Goal: Task Accomplishment & Management: Use online tool/utility

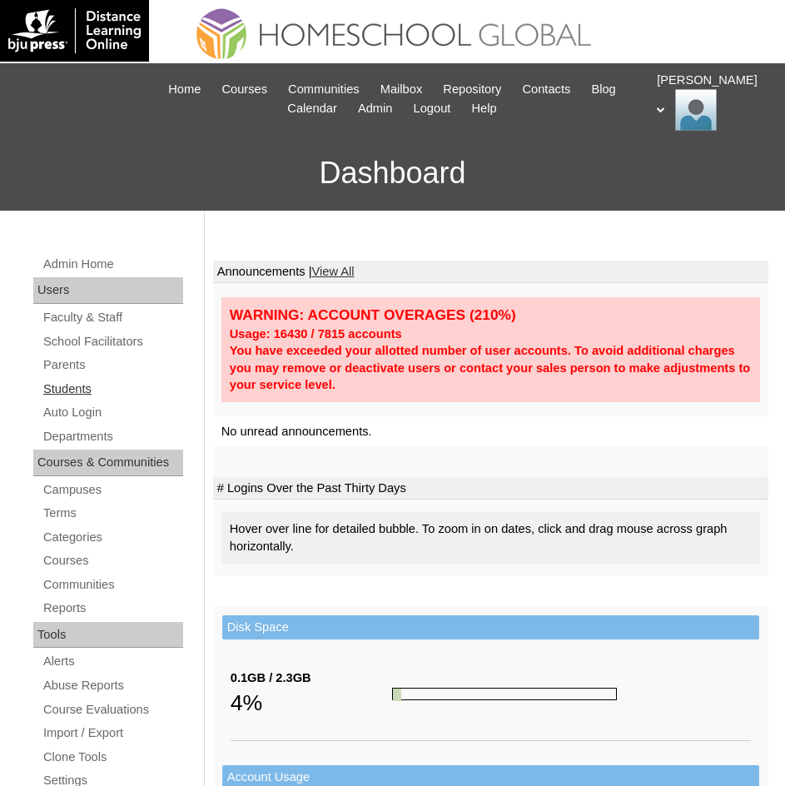
click at [62, 394] on link "Students" at bounding box center [112, 389] width 141 height 21
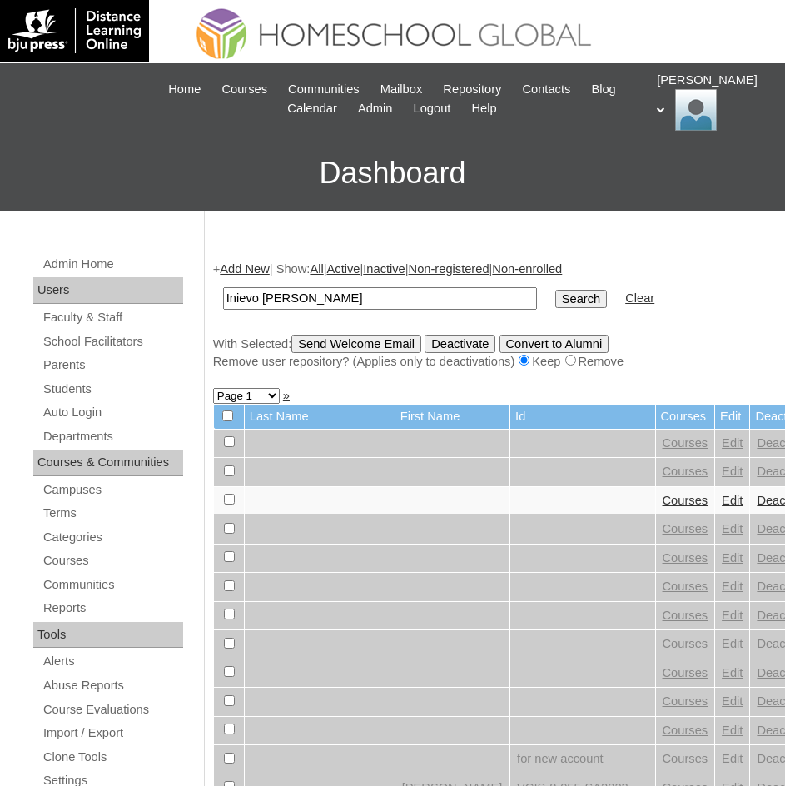
type input "Inievo Romeo Valencia Cruz"
click at [555, 304] on input "Search" at bounding box center [581, 299] width 52 height 18
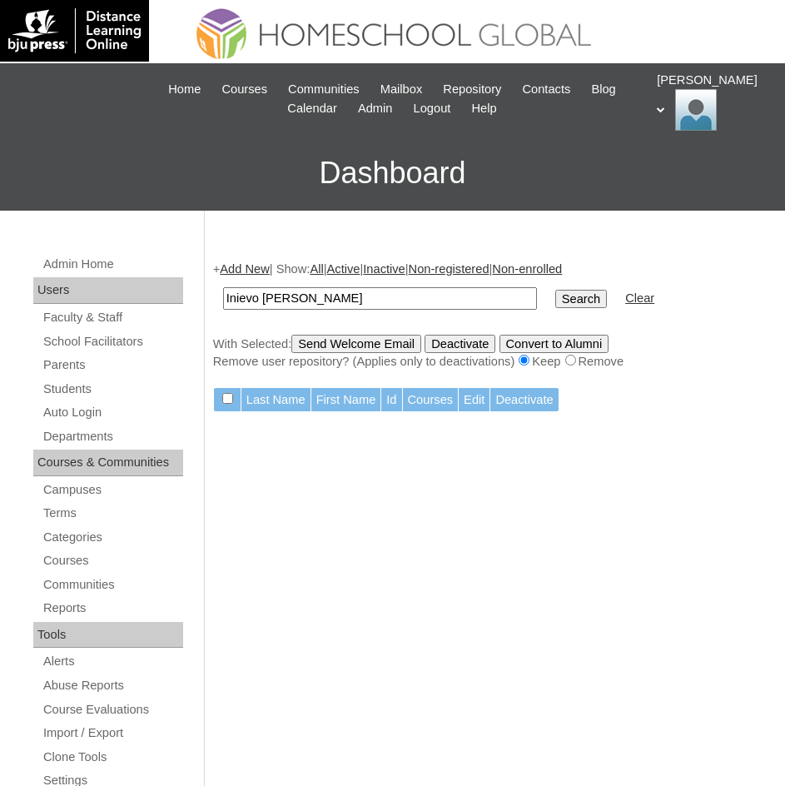
drag, startPoint x: 420, startPoint y: 297, endPoint x: 309, endPoint y: 300, distance: 111.5
click at [309, 300] on input "Inievo Romeo Valencia Cruz" at bounding box center [380, 298] width 314 height 22
type input "Inievo Romeo"
click at [555, 305] on input "Search" at bounding box center [581, 299] width 52 height 18
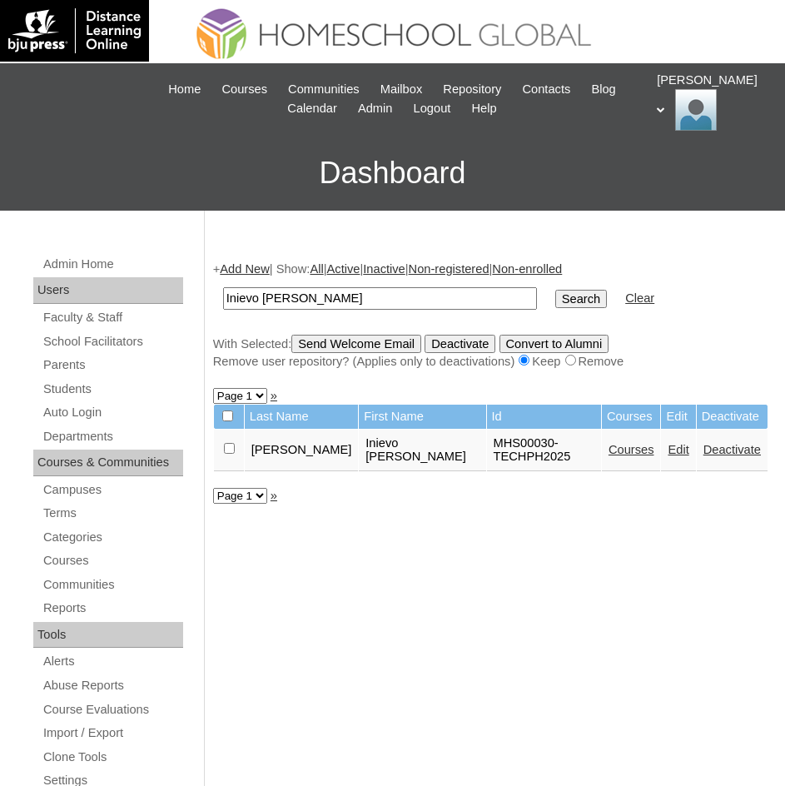
click at [608, 449] on link "Courses" at bounding box center [631, 449] width 46 height 13
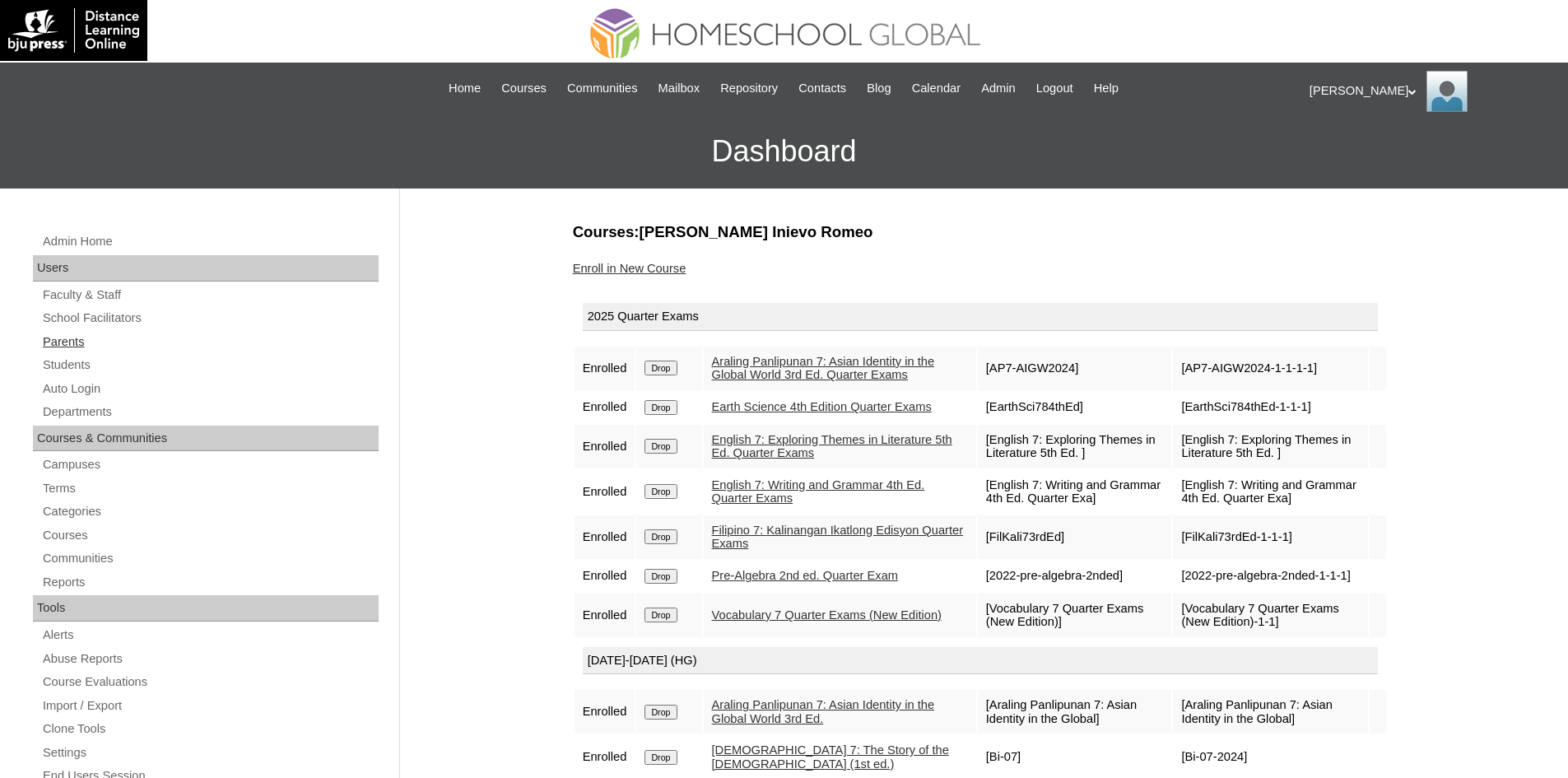
click at [84, 345] on link "Parents" at bounding box center [210, 341] width 337 height 21
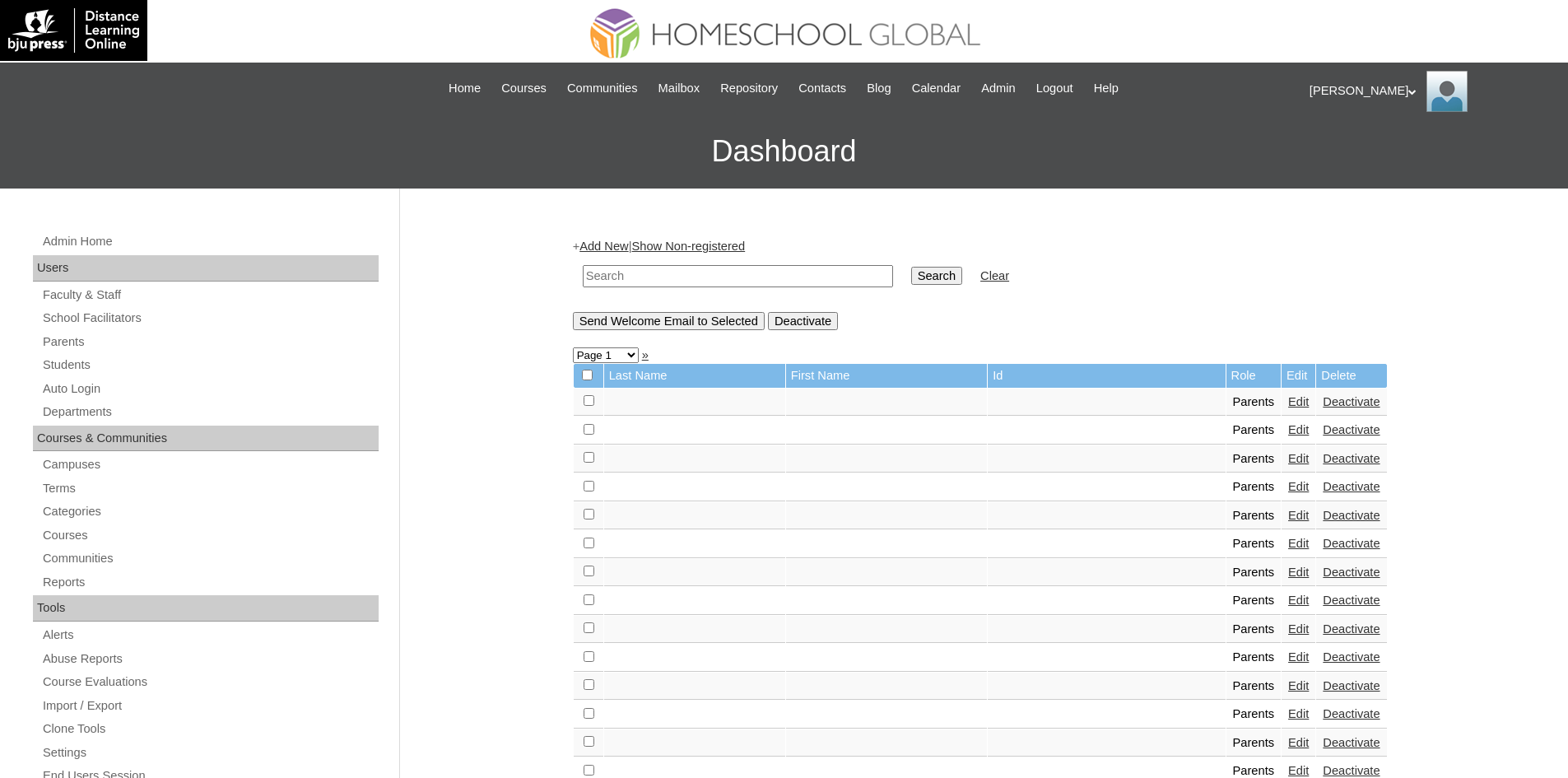
paste input "MHP00219-TECHPH2023"
type input "MHP00219-TECHPH2023"
click at [911, 268] on input "Search" at bounding box center [937, 276] width 51 height 18
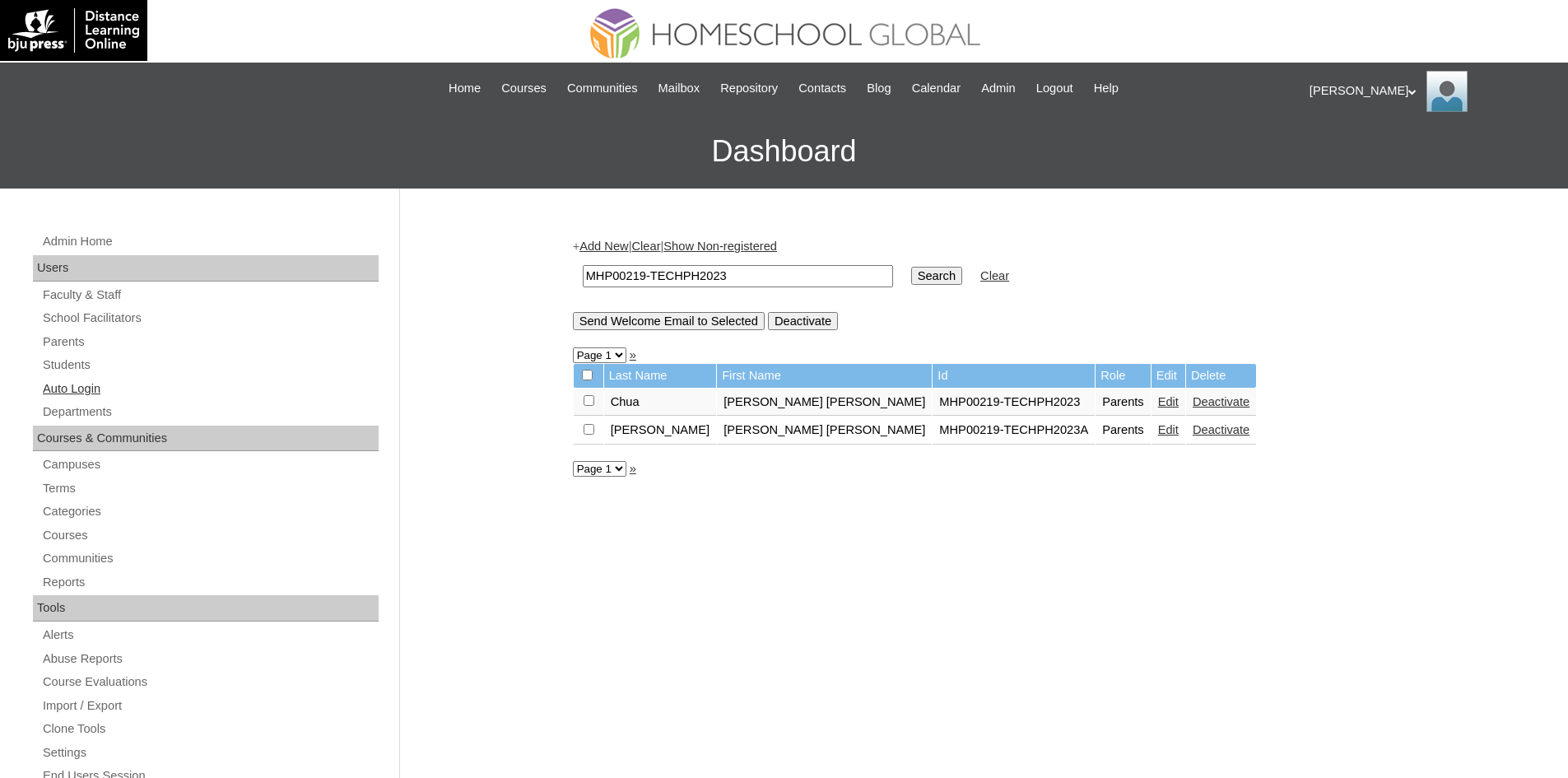
click at [86, 385] on link "Auto Login" at bounding box center [210, 389] width 337 height 21
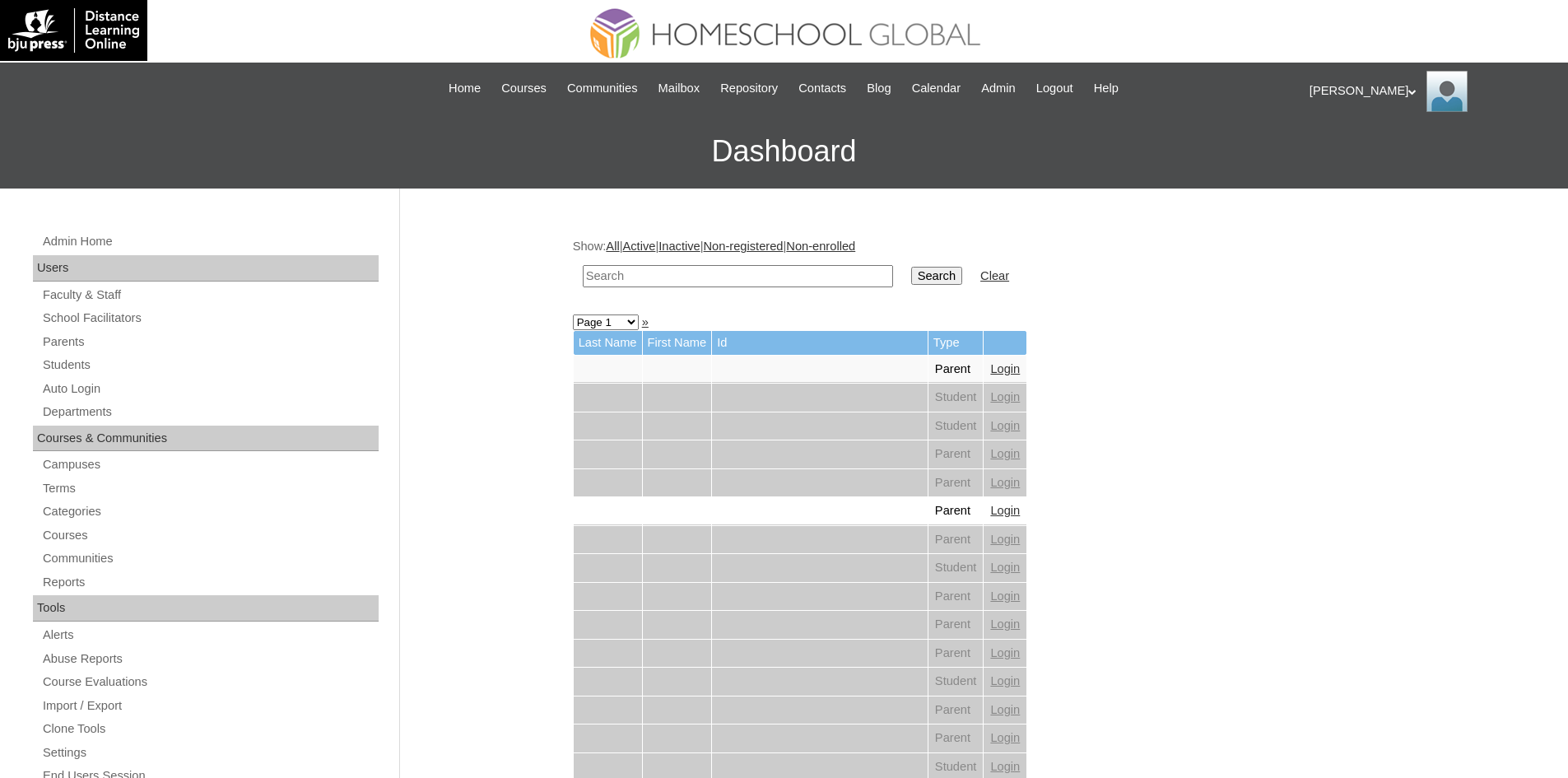
paste input "MHP00219-TECHPH2023"
type input "MHP00219-TECHPH2023"
click at [911, 271] on input "Search" at bounding box center [937, 276] width 51 height 18
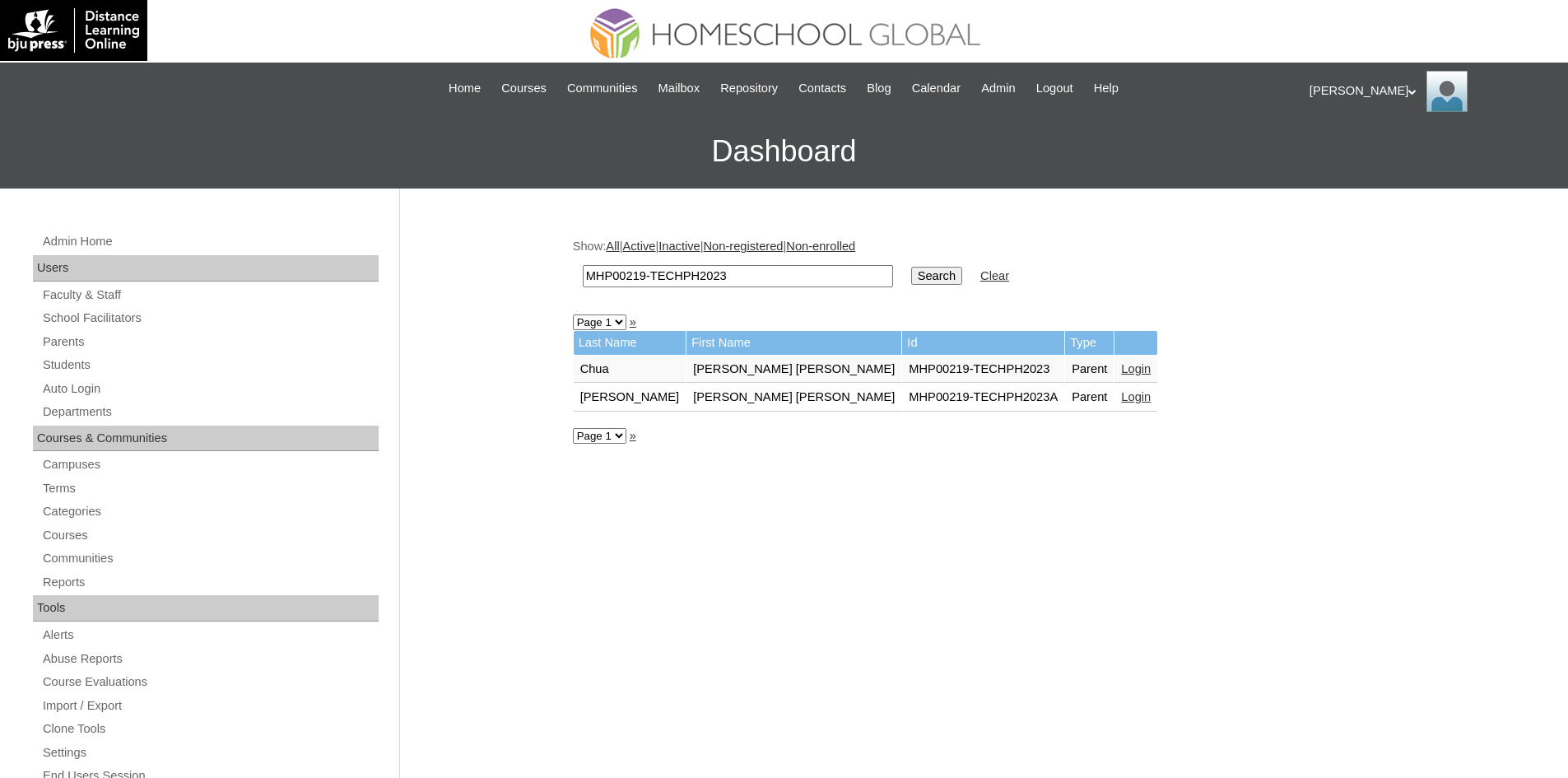
click at [1121, 369] on link "Login" at bounding box center [1136, 368] width 30 height 13
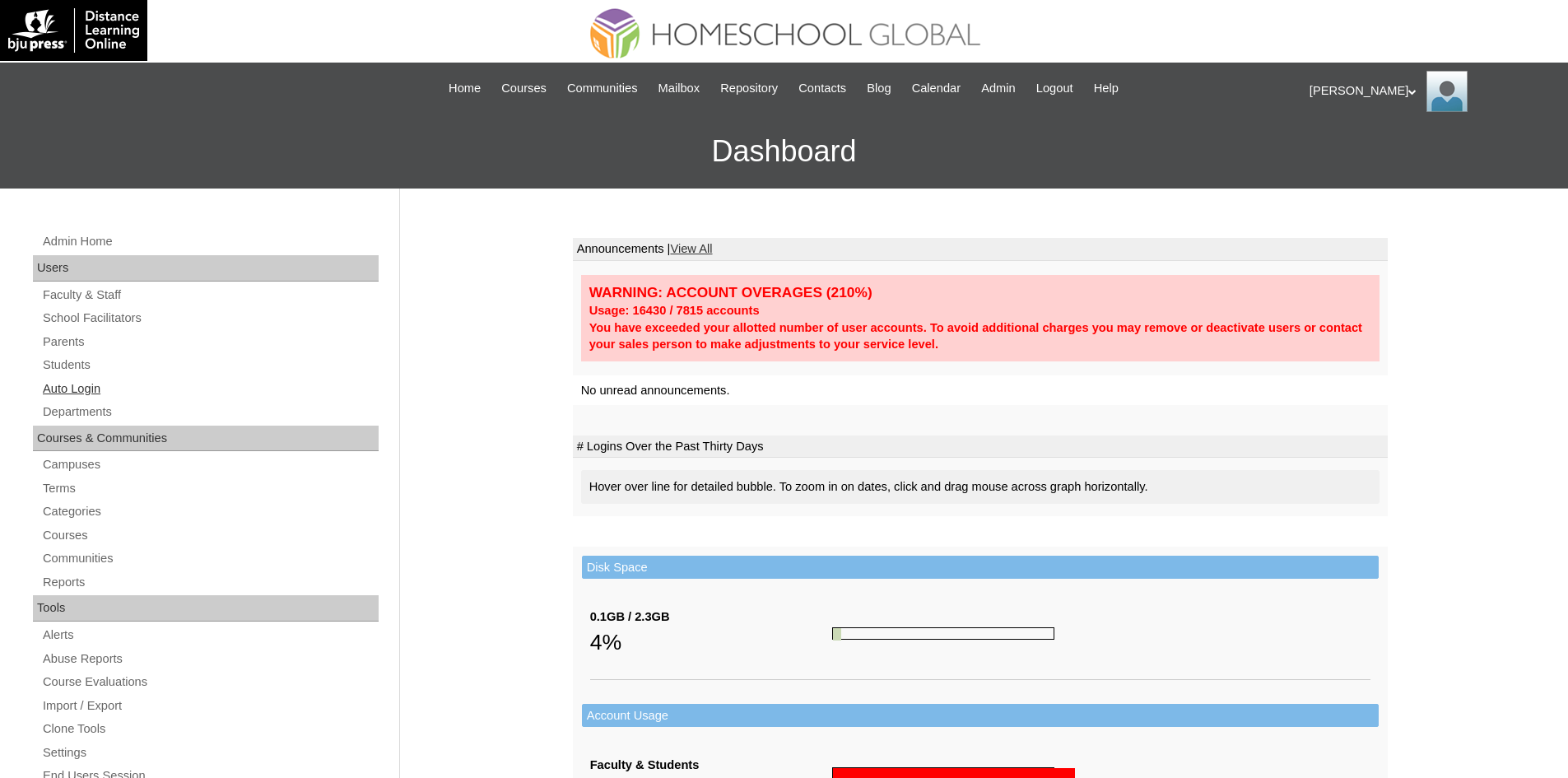
click at [86, 379] on link "Auto Login" at bounding box center [210, 389] width 337 height 21
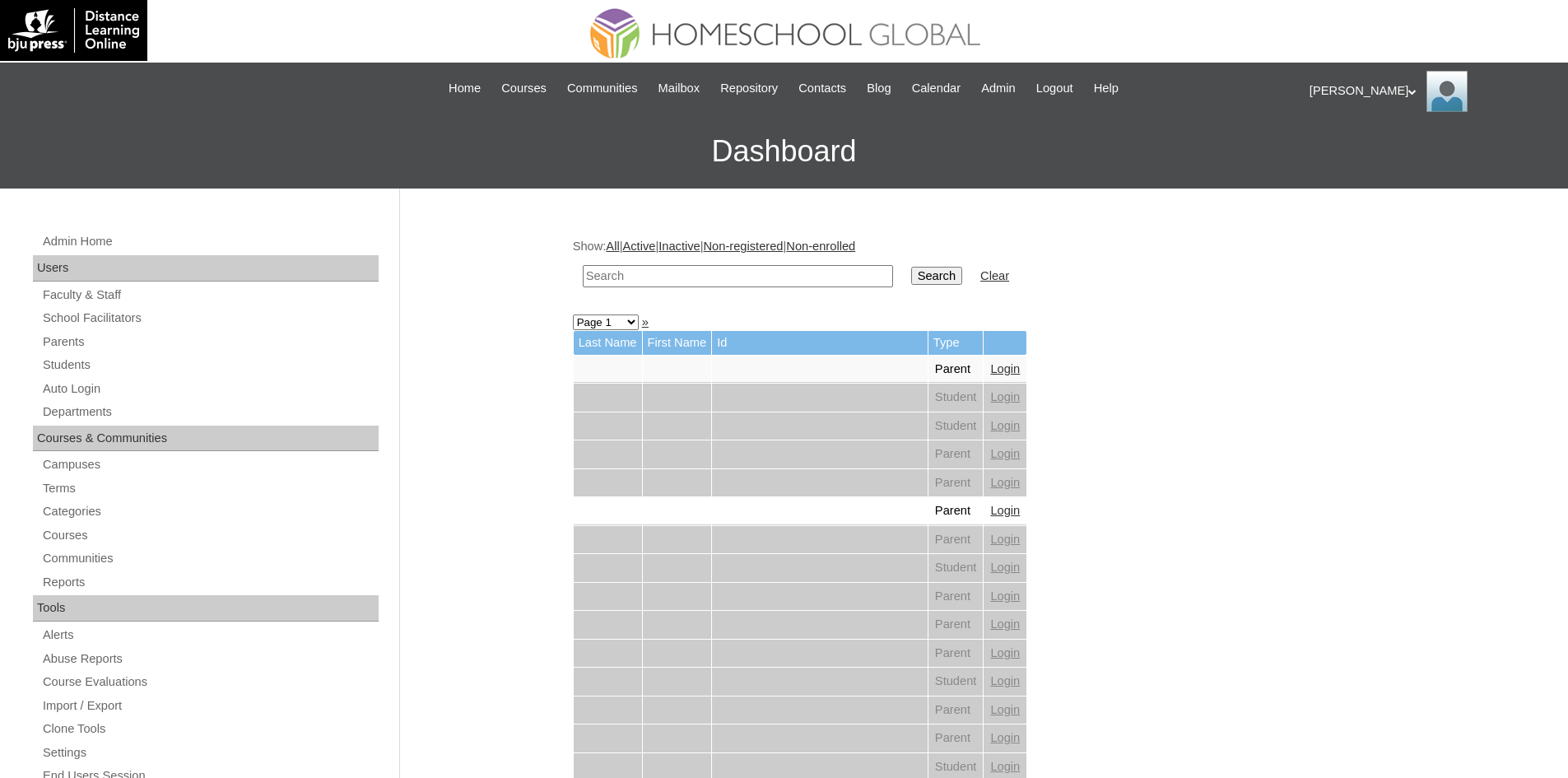
paste input "MHP0027-TECHPH2025"
type input "MHP0027-TECHPH2025"
click at [911, 267] on input "Search" at bounding box center [937, 276] width 51 height 18
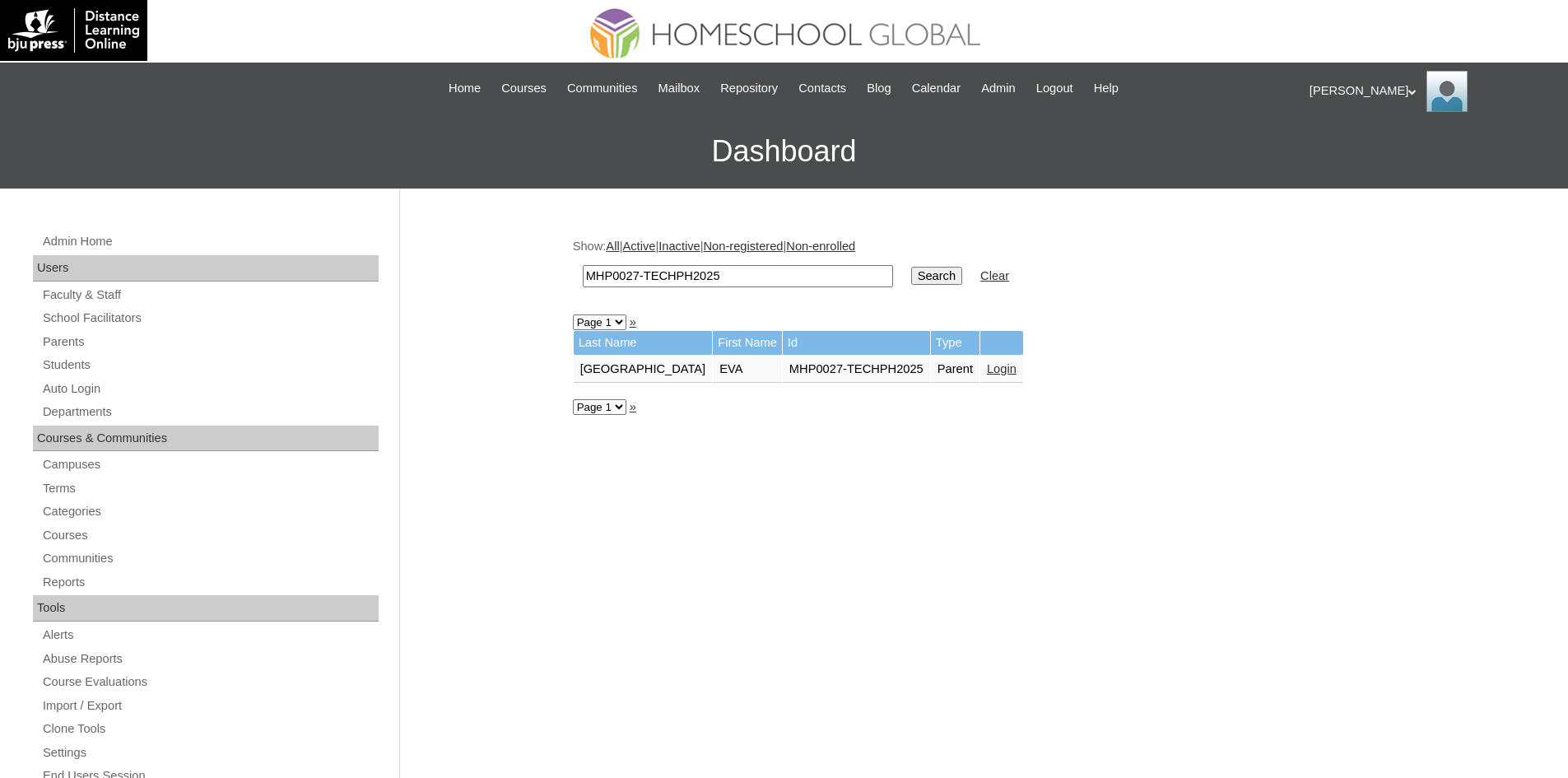
click at [987, 365] on link "Login" at bounding box center [1002, 368] width 30 height 13
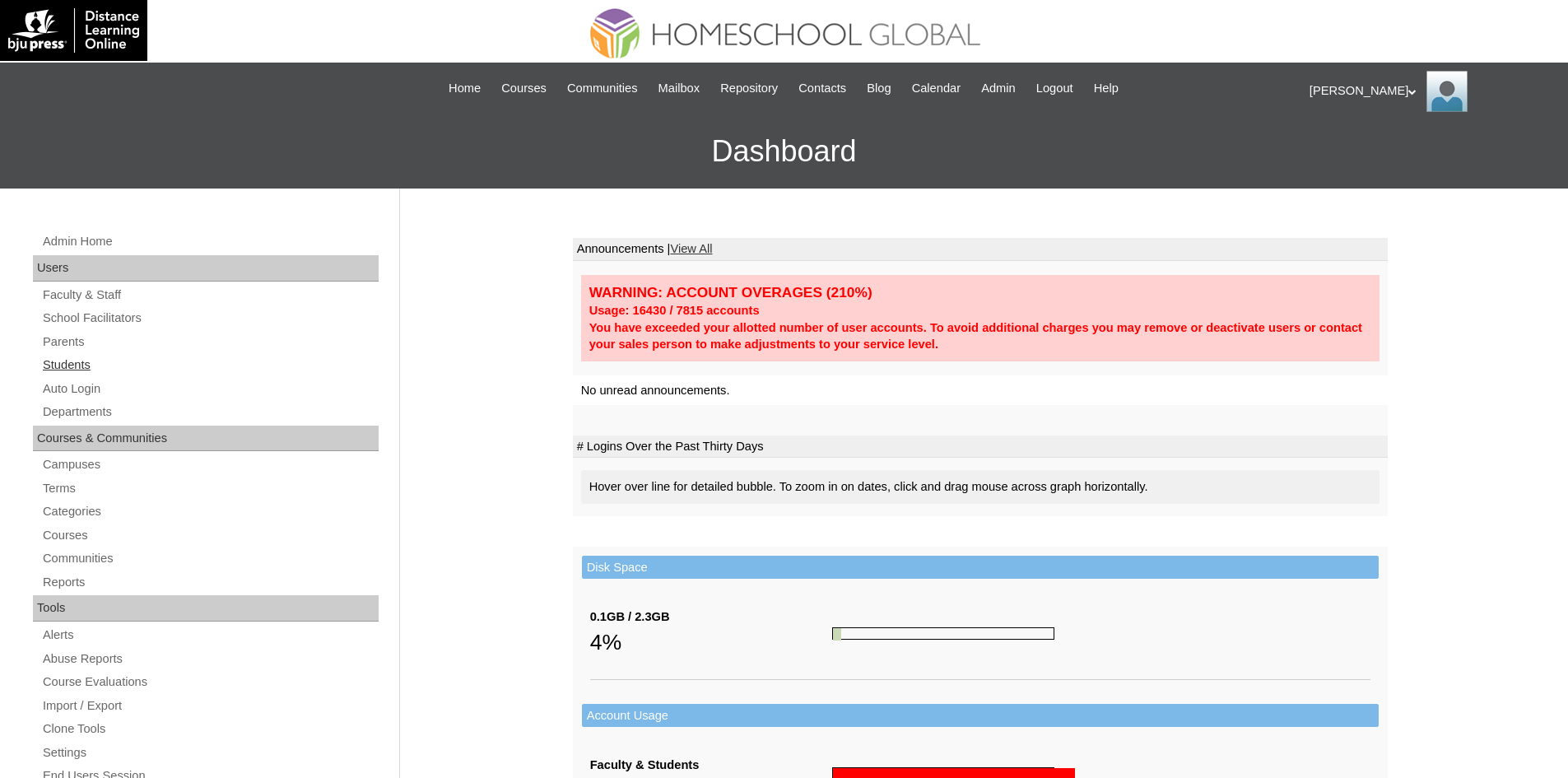
click at [91, 363] on link "Students" at bounding box center [210, 365] width 337 height 21
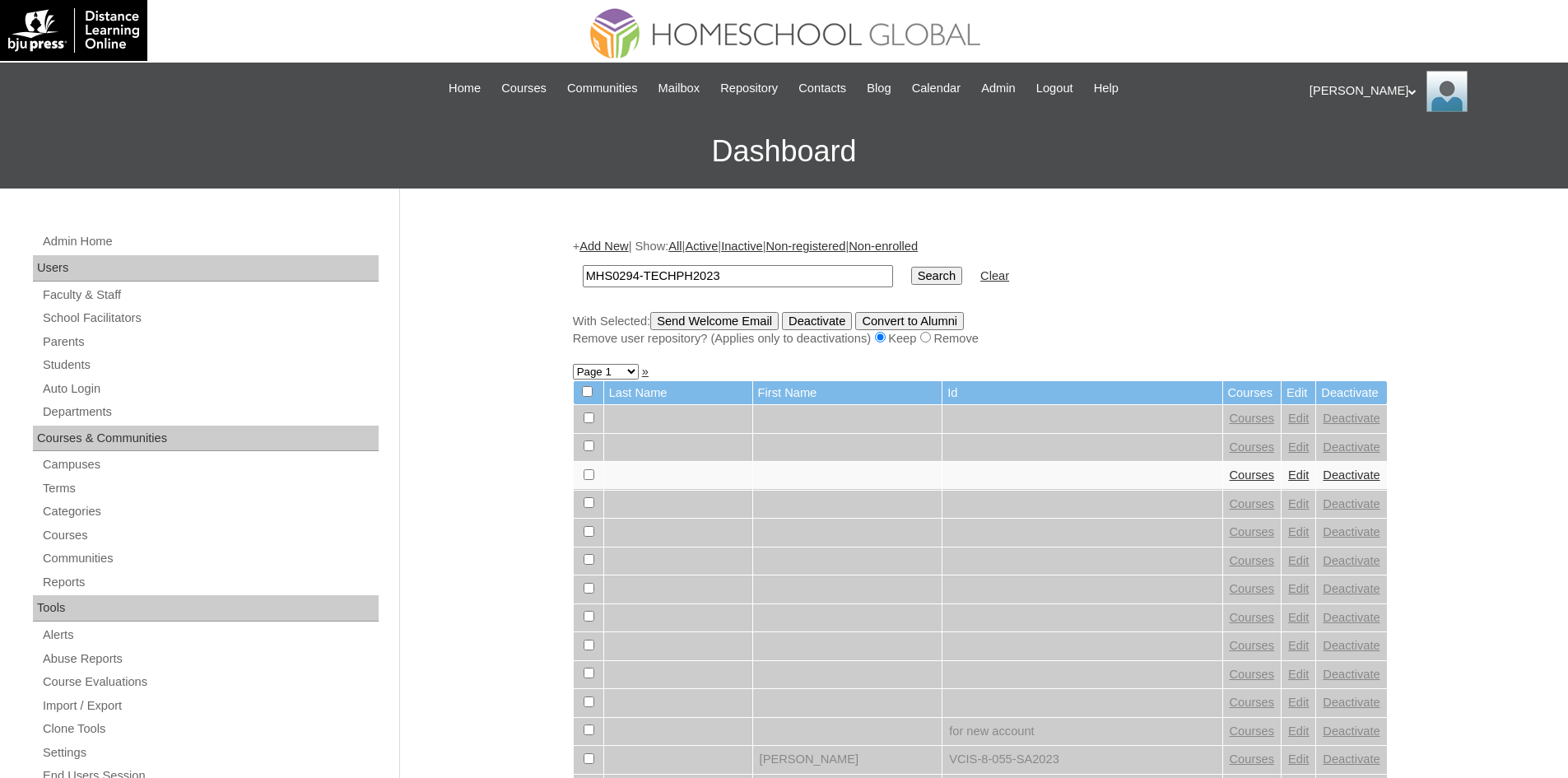
type input "MHS0294-TECHPH2023"
click at [911, 282] on input "Search" at bounding box center [937, 276] width 51 height 18
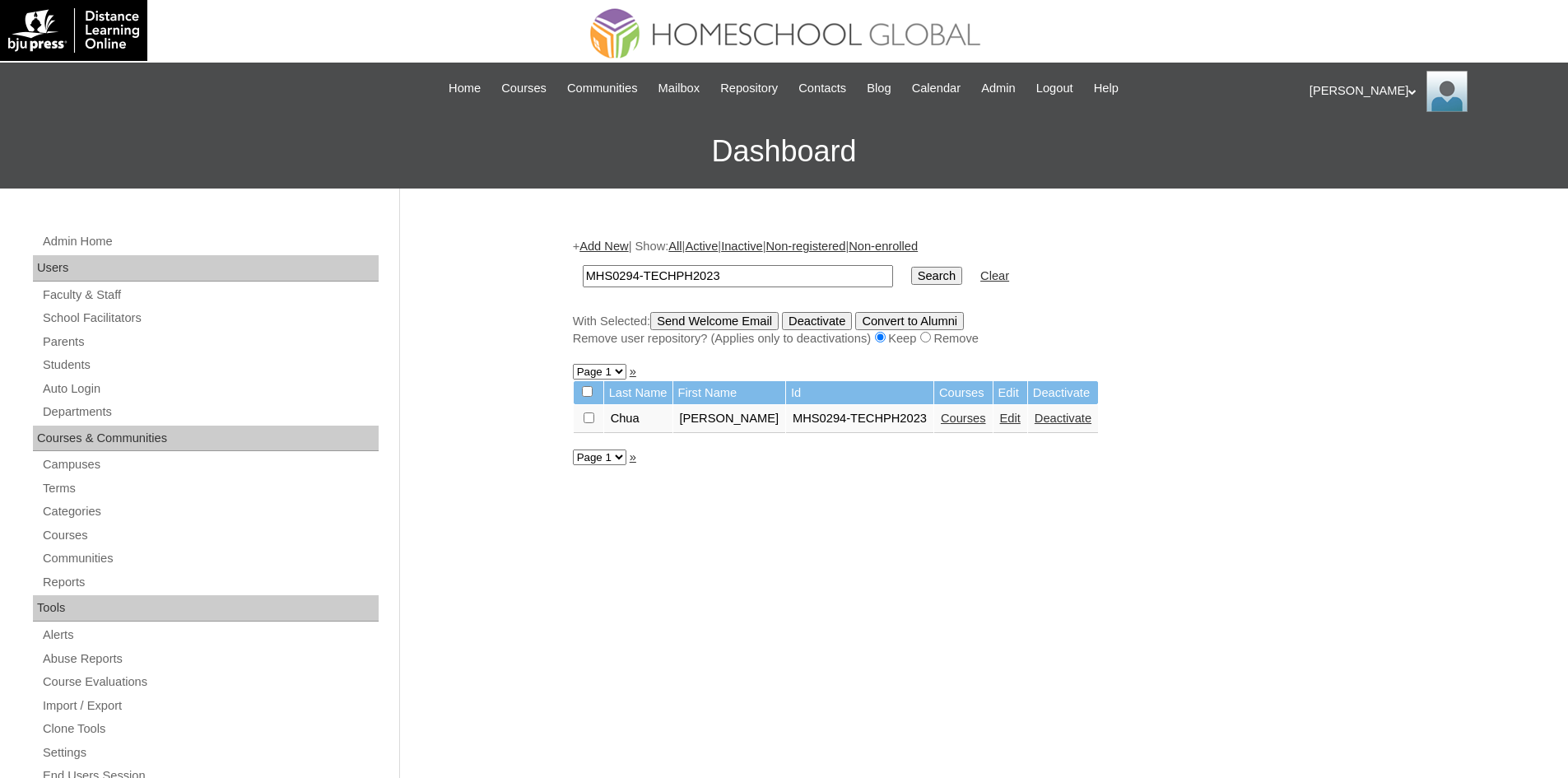
click at [941, 421] on link "Courses" at bounding box center [964, 418] width 46 height 13
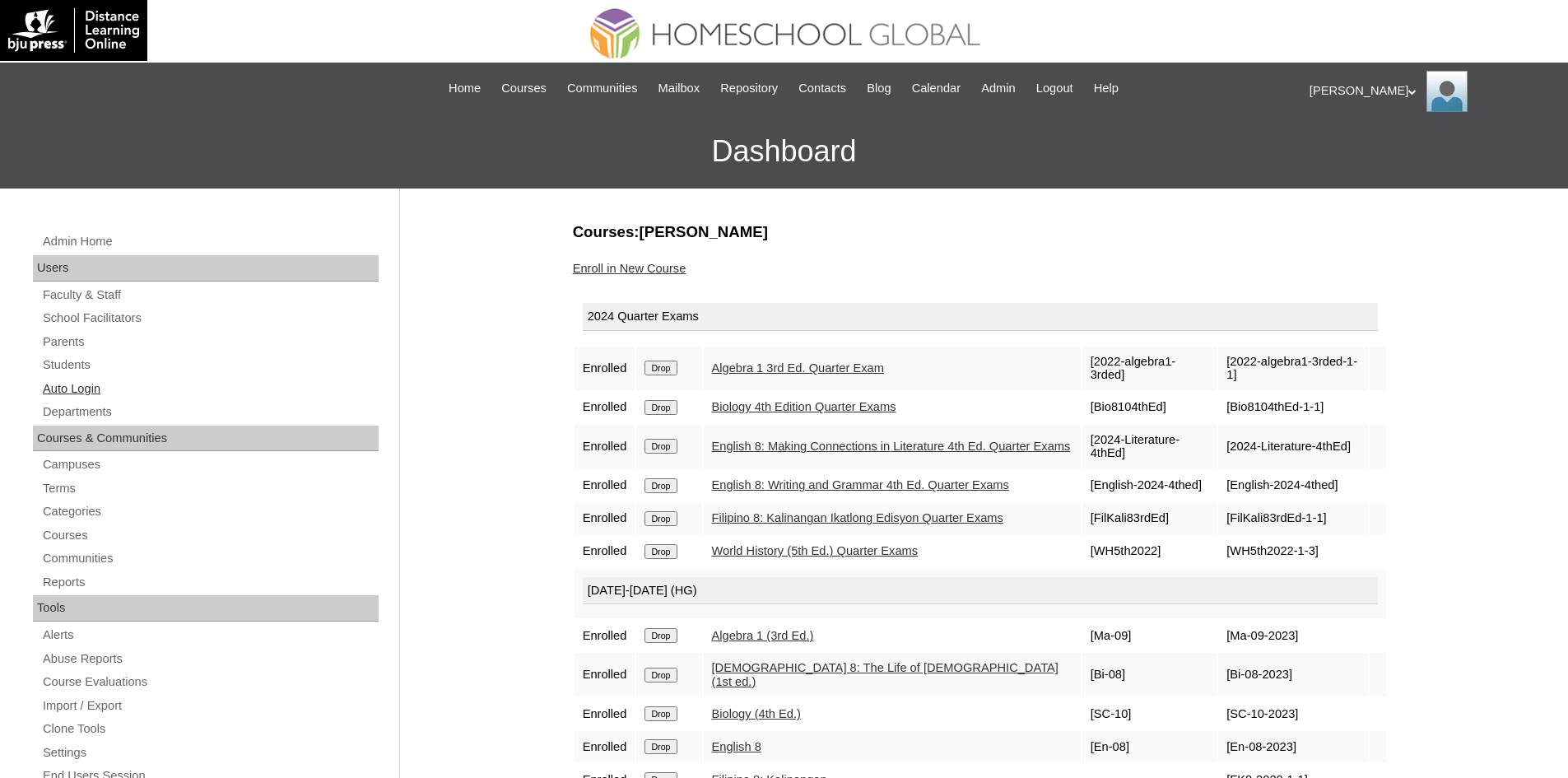
click at [60, 386] on link "Auto Login" at bounding box center [210, 389] width 337 height 21
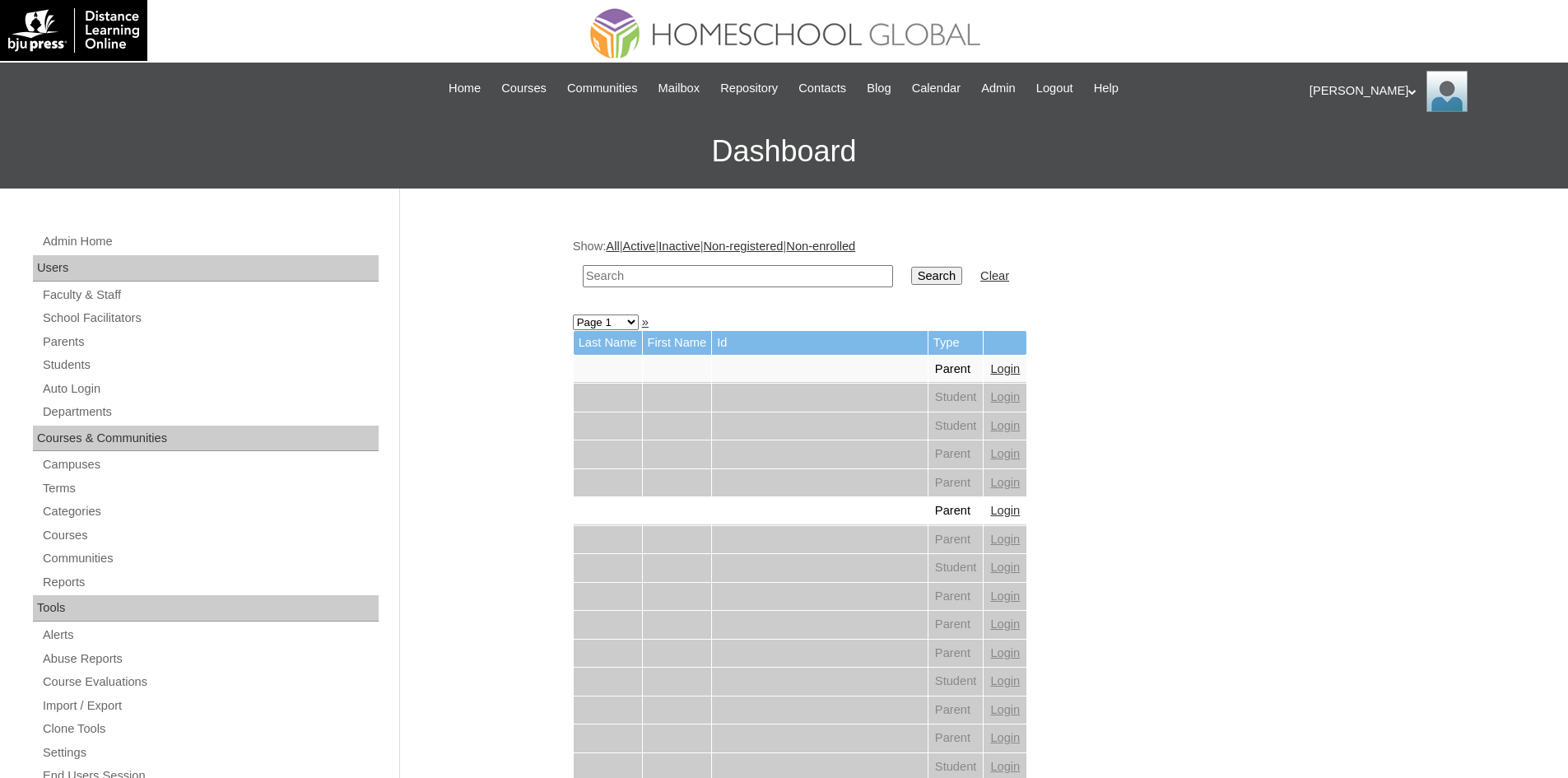
paste input "MHS00030-TECHPH2025"
type input "MHS00030-TECHPH2025"
click at [911, 272] on input "Search" at bounding box center [937, 276] width 51 height 18
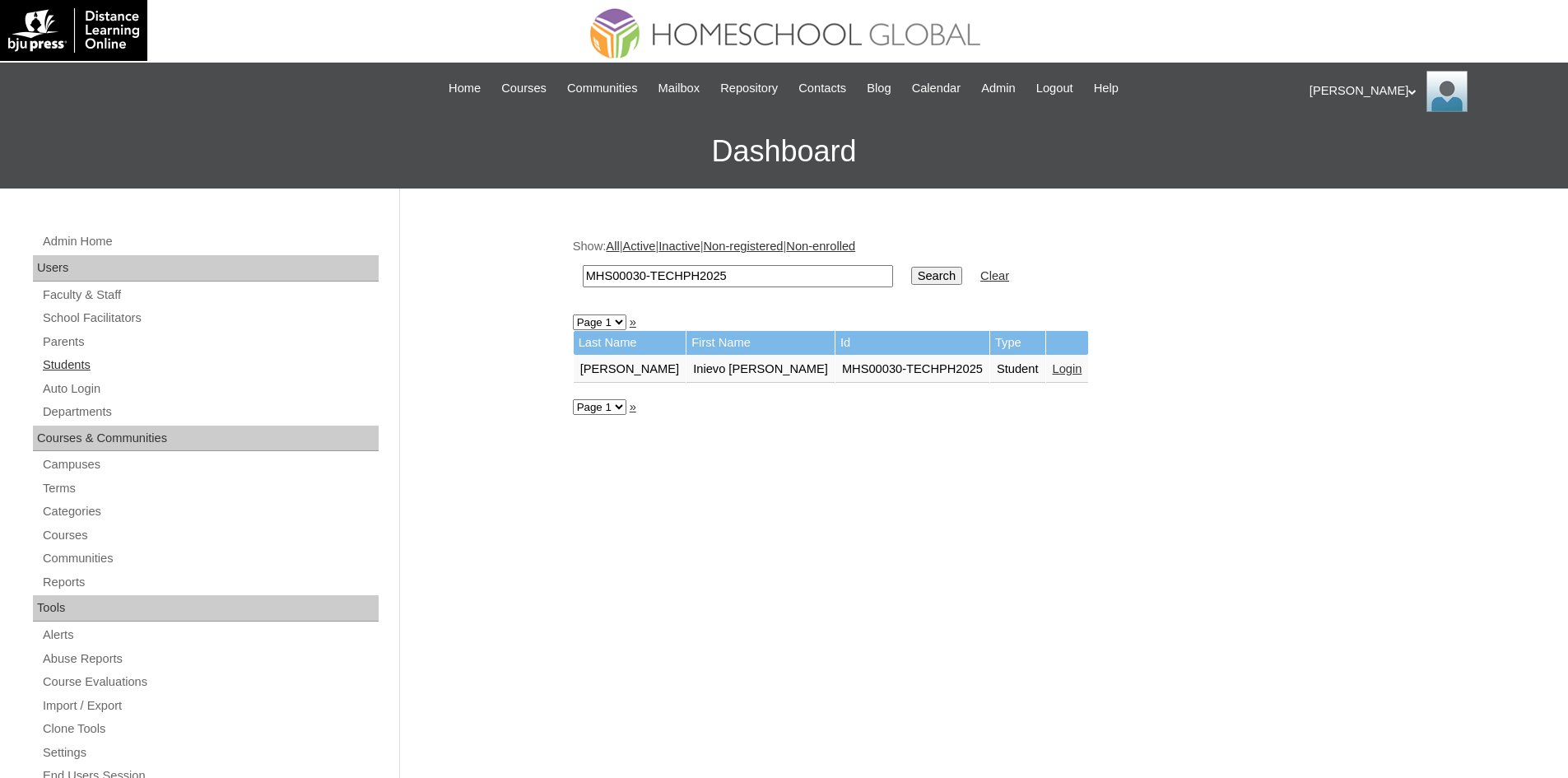
click at [76, 359] on link "Students" at bounding box center [210, 365] width 337 height 21
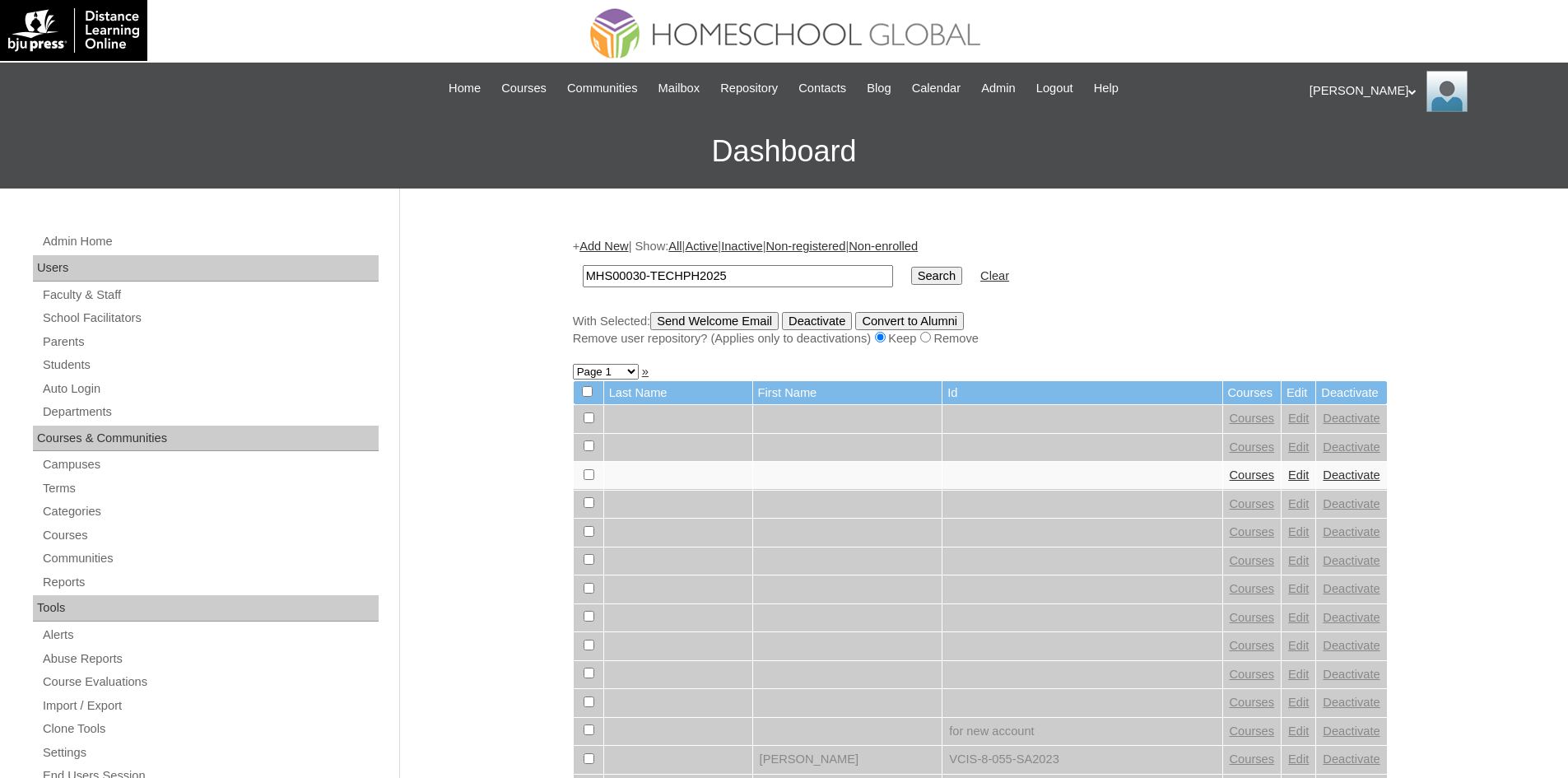
type input "MHS00030-TECHPH2025"
click at [911, 276] on input "Search" at bounding box center [937, 276] width 51 height 18
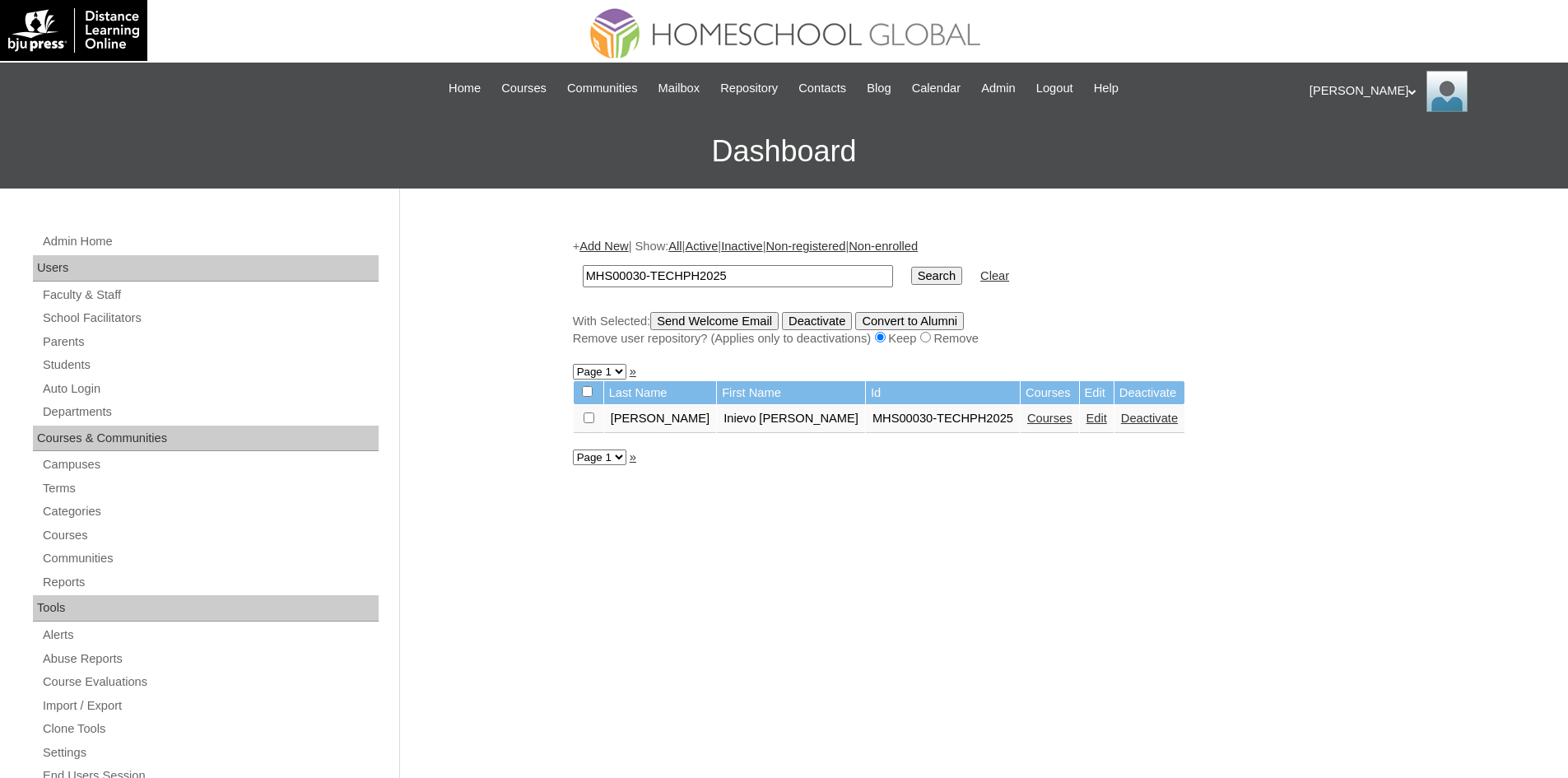
click at [1027, 420] on link "Courses" at bounding box center [1050, 418] width 46 height 13
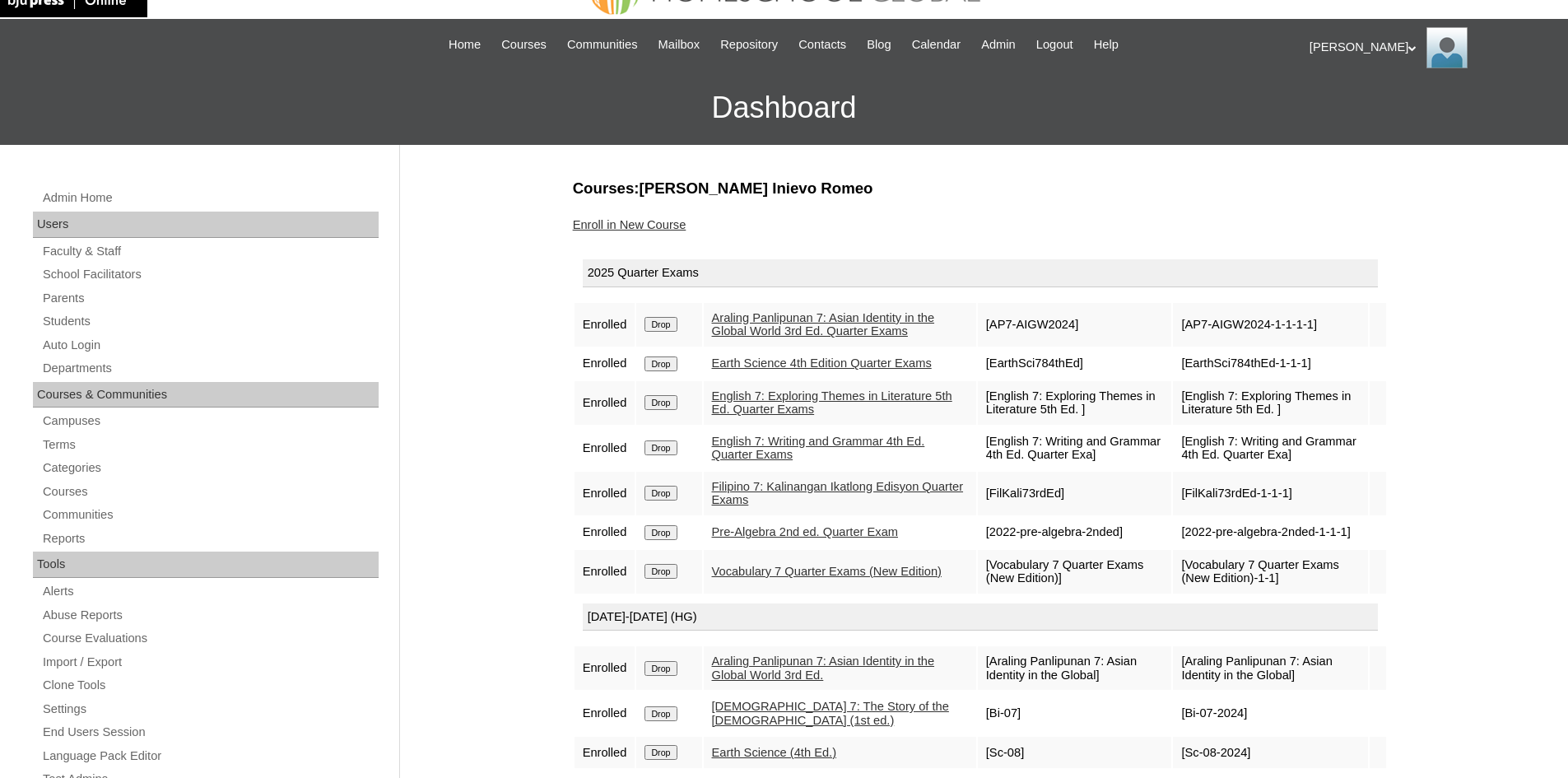
scroll to position [82, 0]
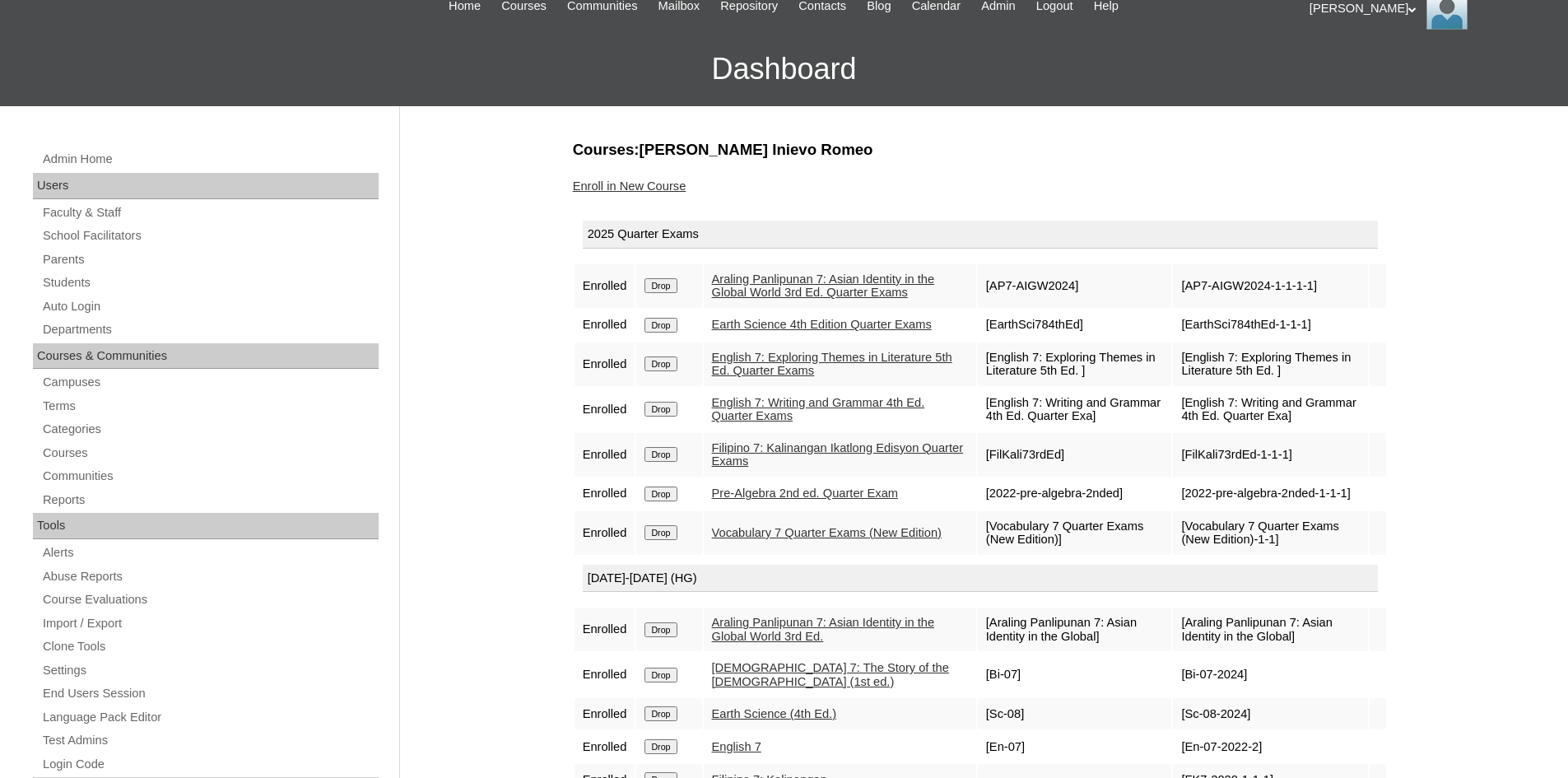
click at [800, 424] on link "English 7: Writing and Grammar 4th Ed. Quarter Exams" at bounding box center [819, 409] width 214 height 27
click at [821, 424] on link "English 7: Writing and Grammar 4th Ed. Quarter Exams" at bounding box center [819, 409] width 214 height 27
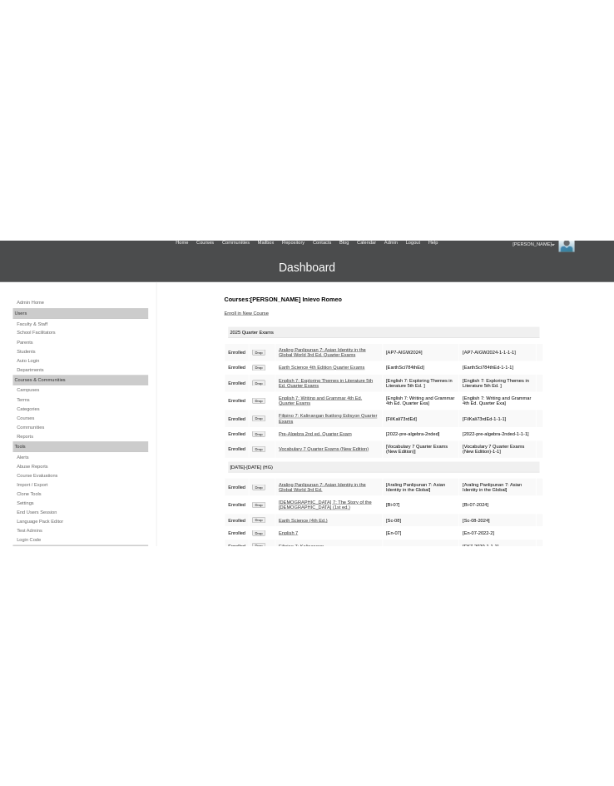
scroll to position [72, 0]
